Goal: Information Seeking & Learning: Find specific page/section

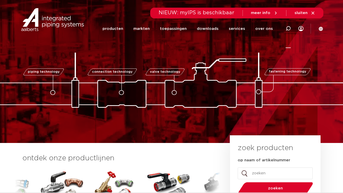
click at [290, 29] on icon at bounding box center [288, 29] width 6 height 6
click at [214, 29] on input "Zoeken" at bounding box center [211, 28] width 161 height 10
type input "ontbramer"
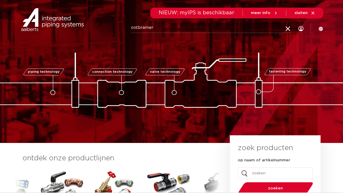
click button "Zoeken" at bounding box center [0, 0] width 0 height 0
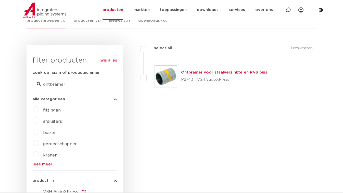
click at [234, 73] on link "Ontbramer voor staalverzinkte en RVS buis" at bounding box center [224, 72] width 86 height 4
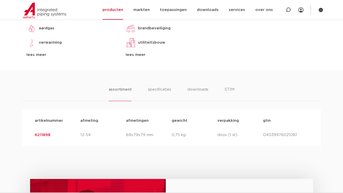
scroll to position [286, 0]
